Goal: Task Accomplishment & Management: Complete application form

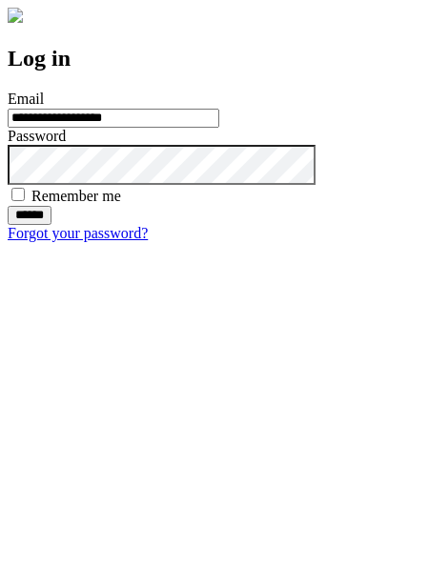
type input "**********"
click at [51, 225] on input "******" at bounding box center [30, 215] width 44 height 19
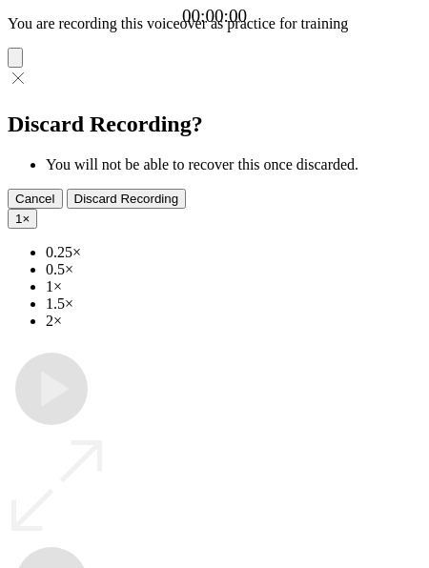
type input "**********"
